Goal: Transaction & Acquisition: Purchase product/service

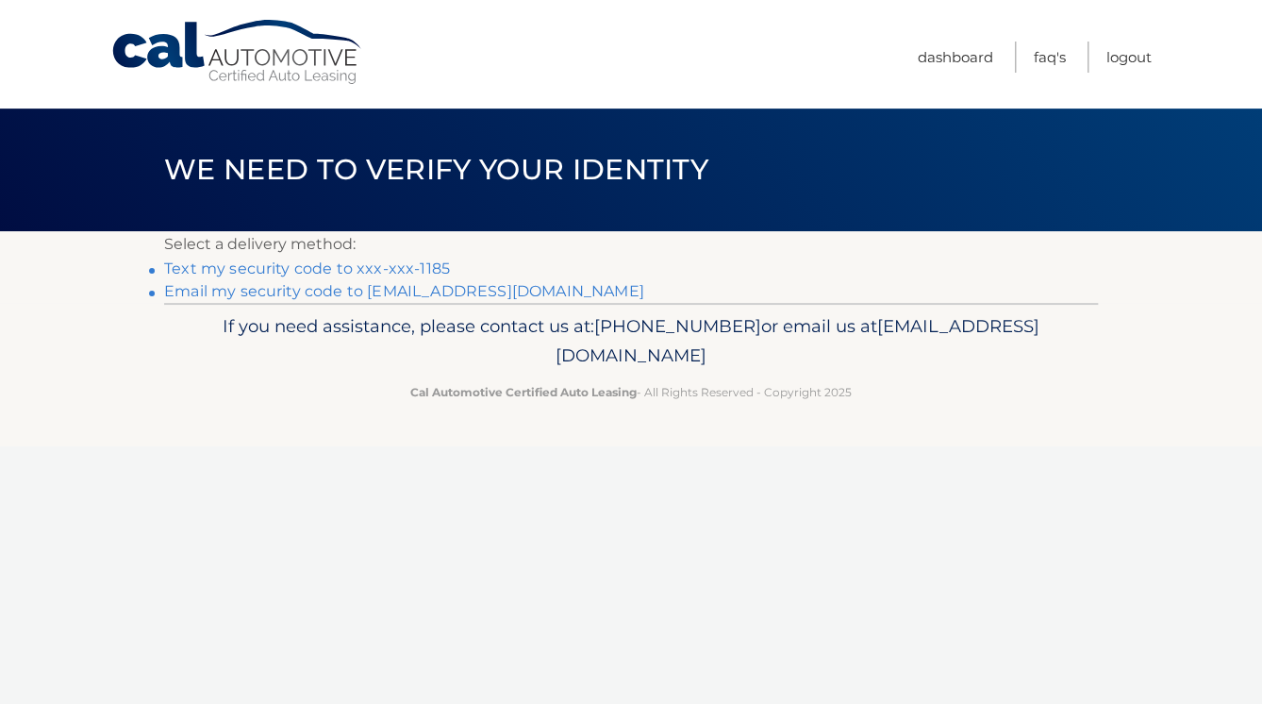
click at [432, 264] on link "Text my security code to xxx-xxx-1185" at bounding box center [307, 268] width 286 height 18
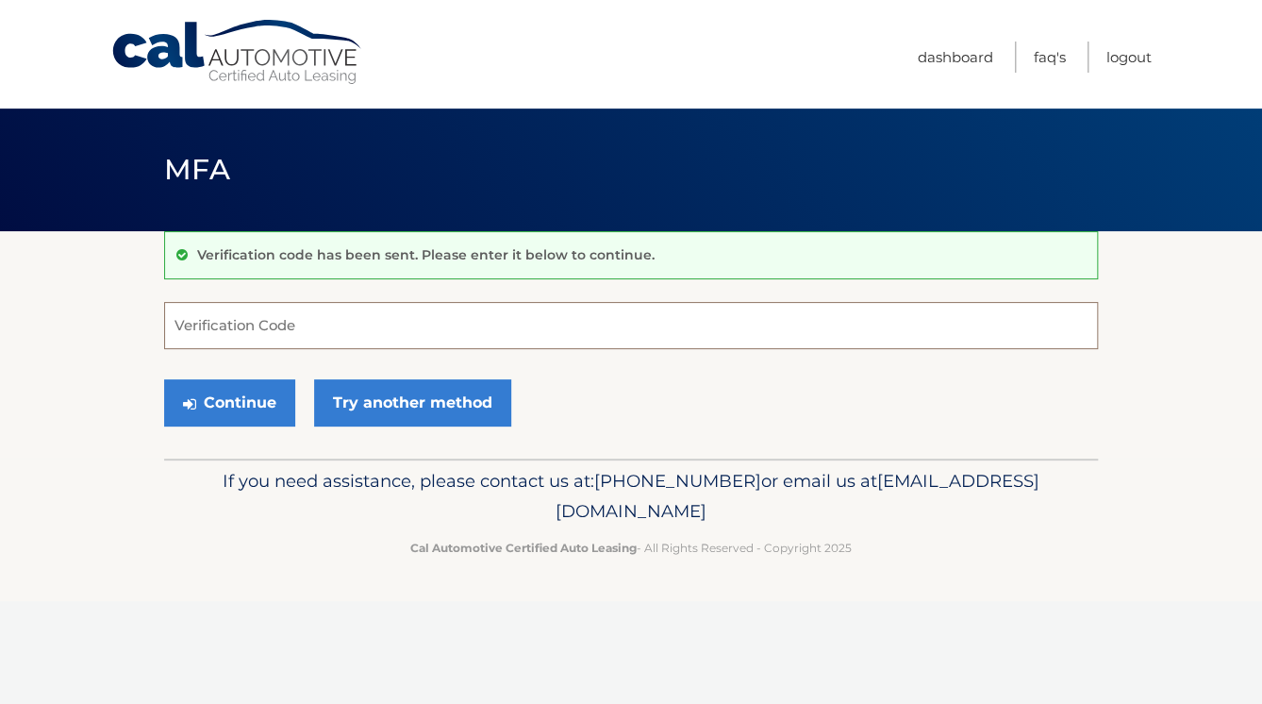
click at [332, 320] on input "Verification Code" at bounding box center [631, 325] width 934 height 47
type input "603239"
click at [225, 398] on button "Continue" at bounding box center [229, 402] width 131 height 47
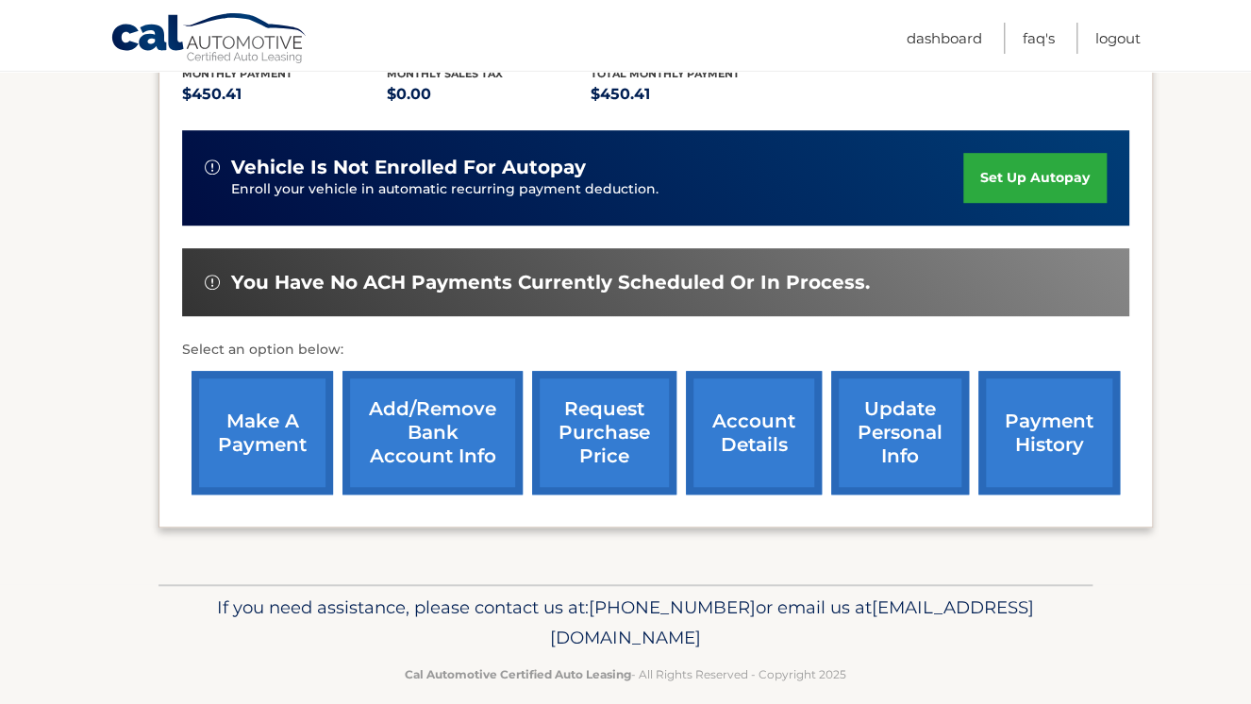
scroll to position [438, 0]
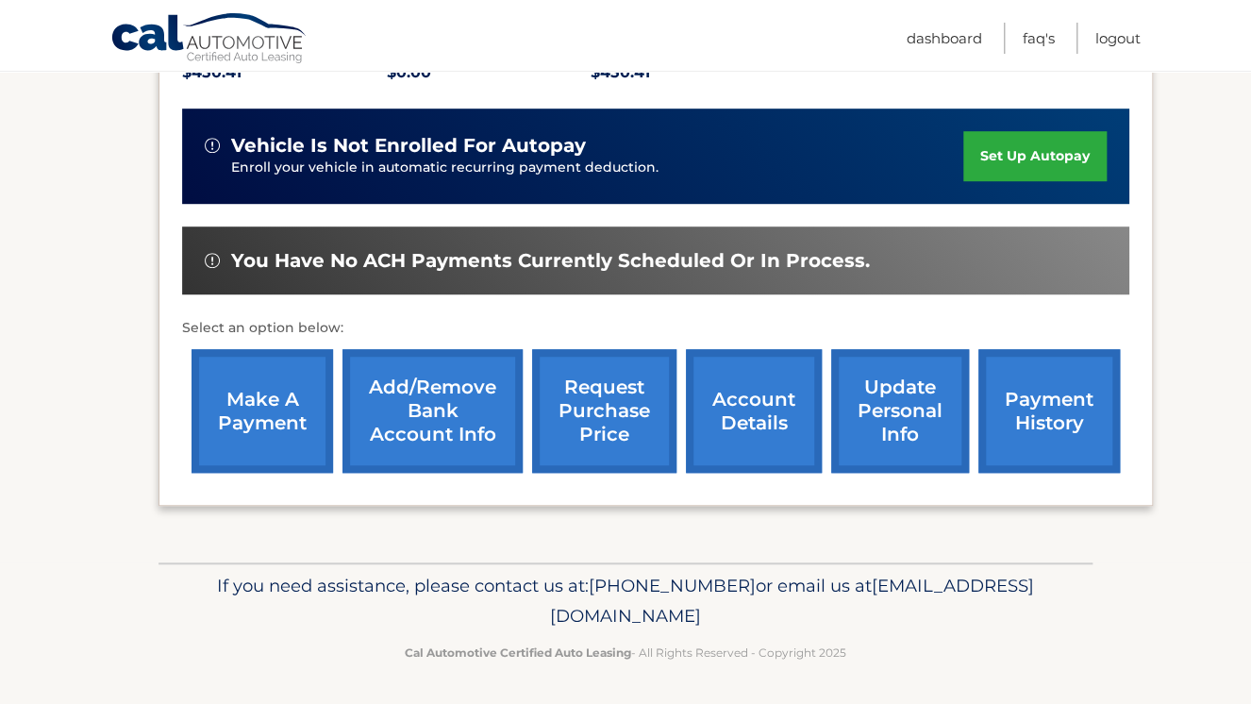
click at [261, 397] on link "make a payment" at bounding box center [263, 411] width 142 height 124
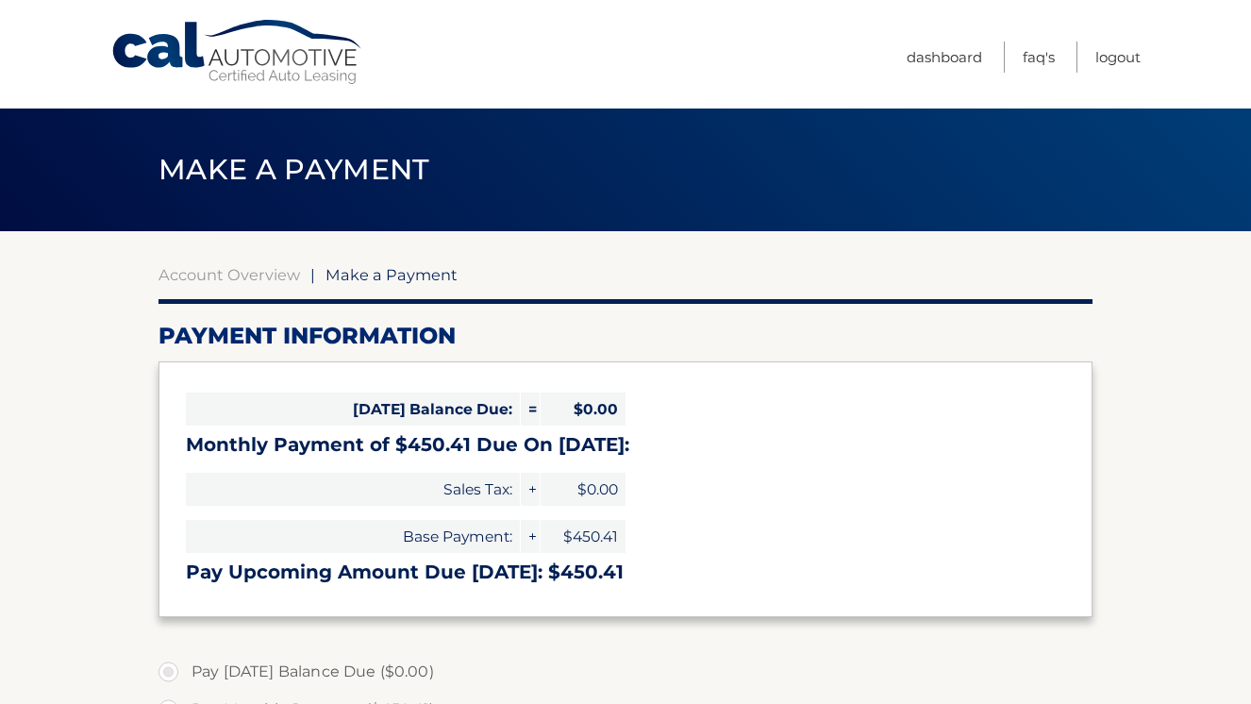
select select "NDFjMGQwZDYtMWU5Mi00OTFkLWJjYzQtNjMyOTMwZmY1YjJj"
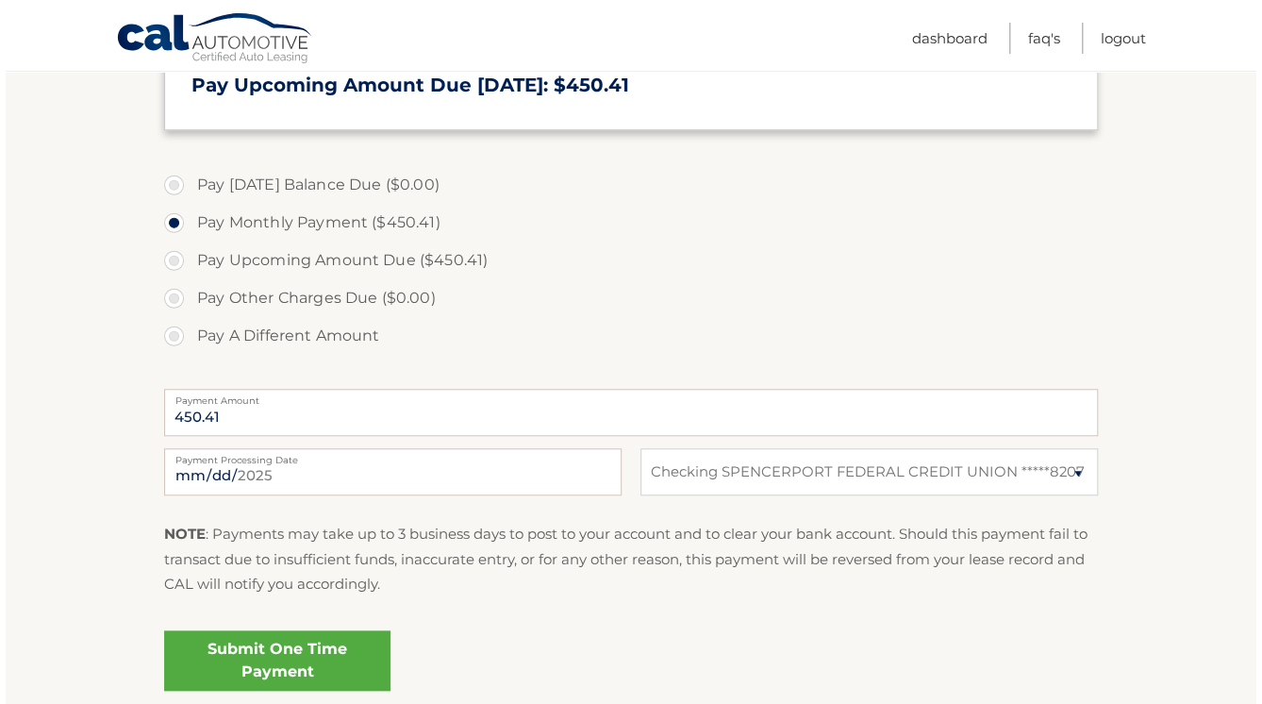
scroll to position [528, 0]
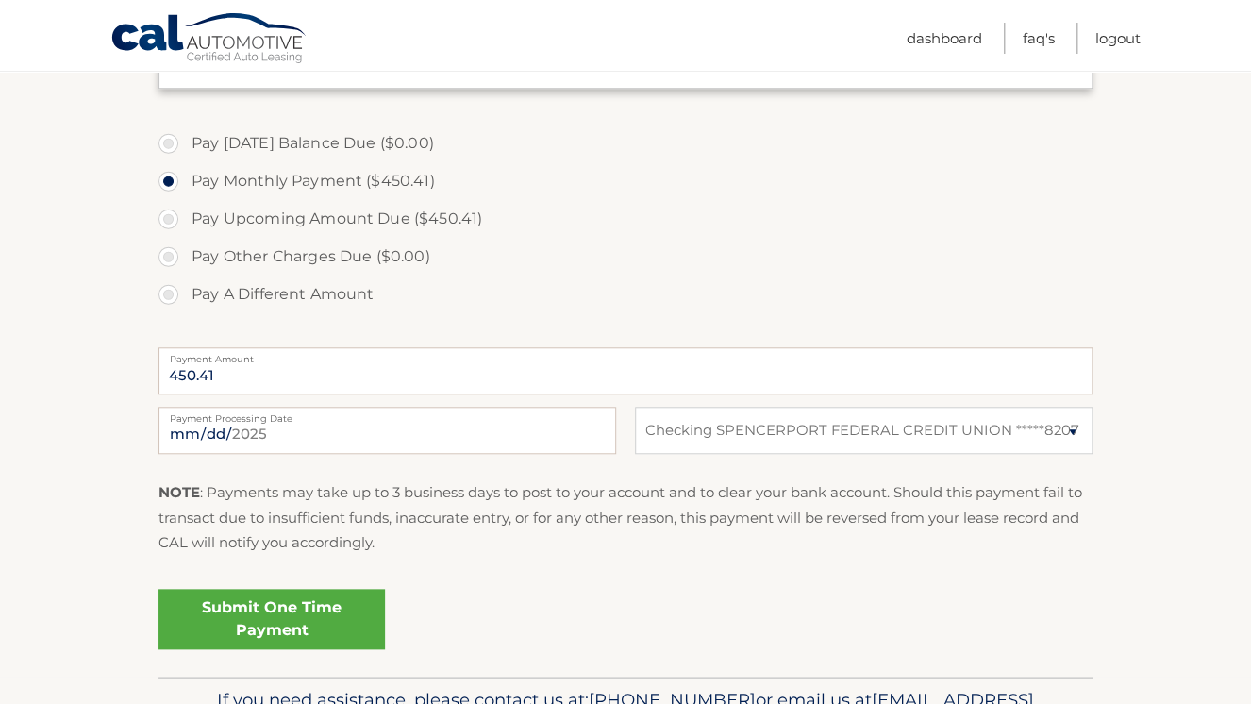
click at [316, 611] on link "Submit One Time Payment" at bounding box center [272, 619] width 226 height 60
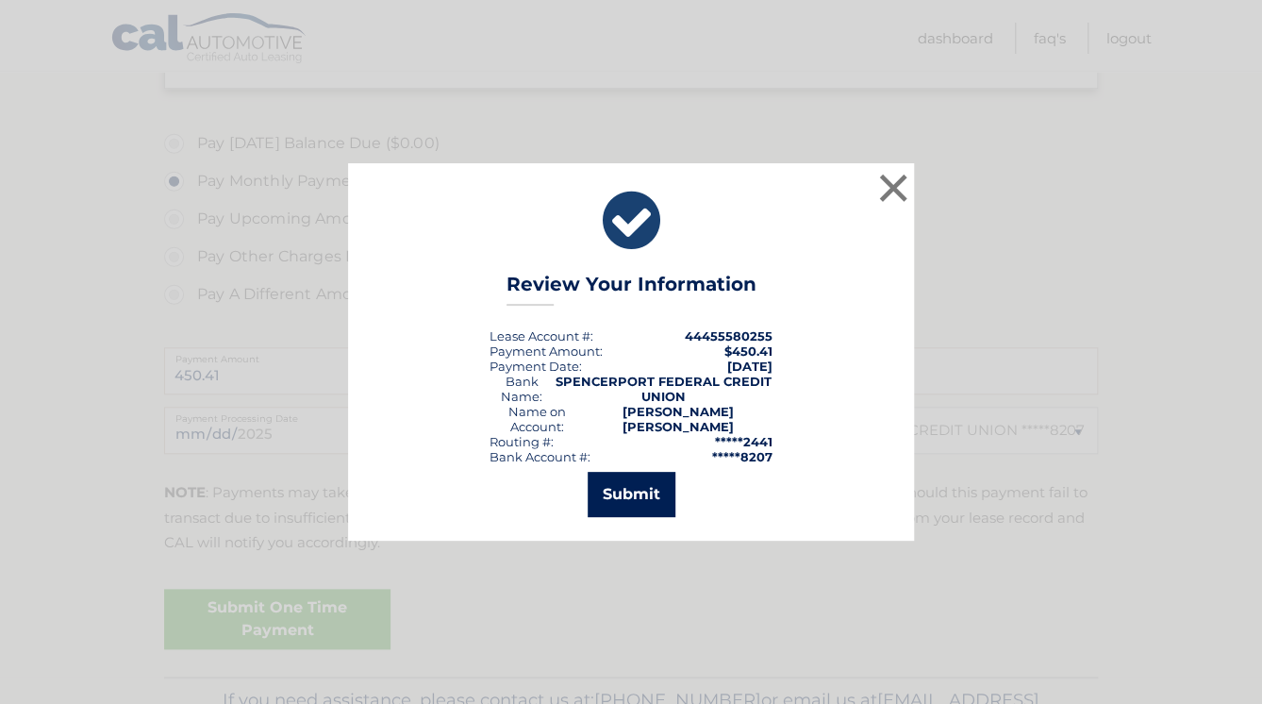
click at [630, 487] on button "Submit" at bounding box center [632, 494] width 88 height 45
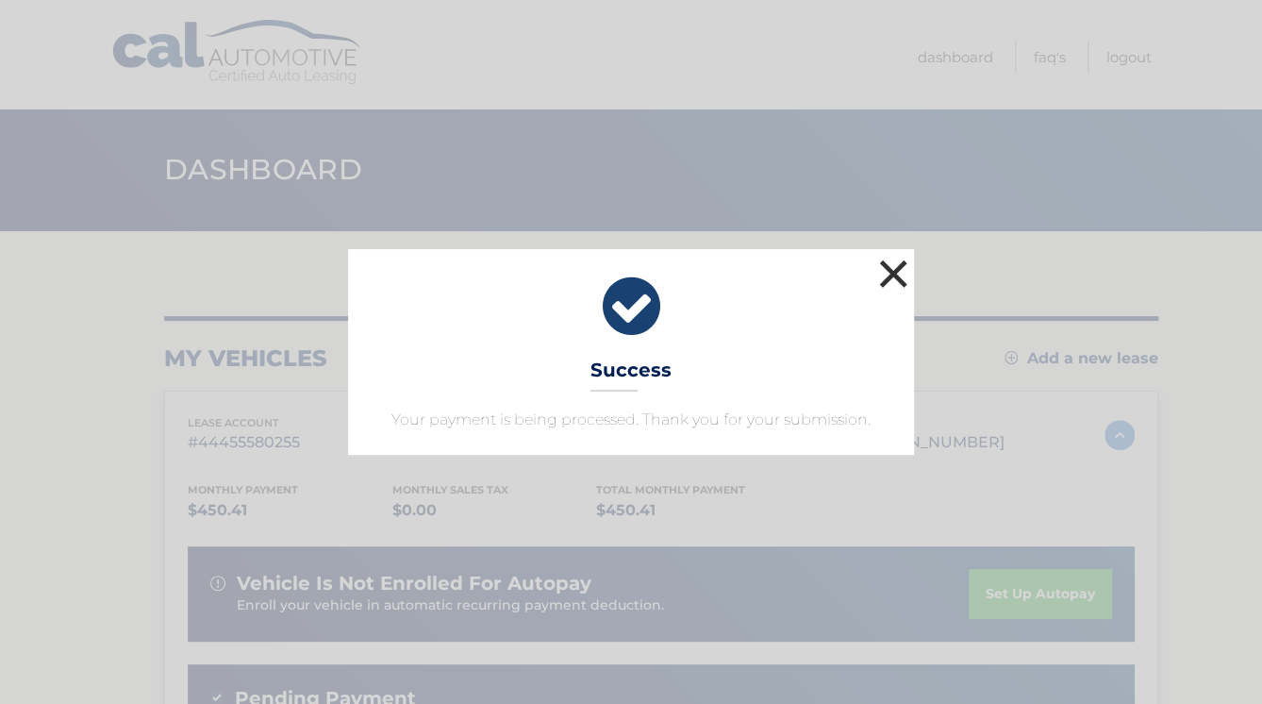
click at [894, 264] on button "×" at bounding box center [894, 274] width 38 height 38
